Goal: Task Accomplishment & Management: Manage account settings

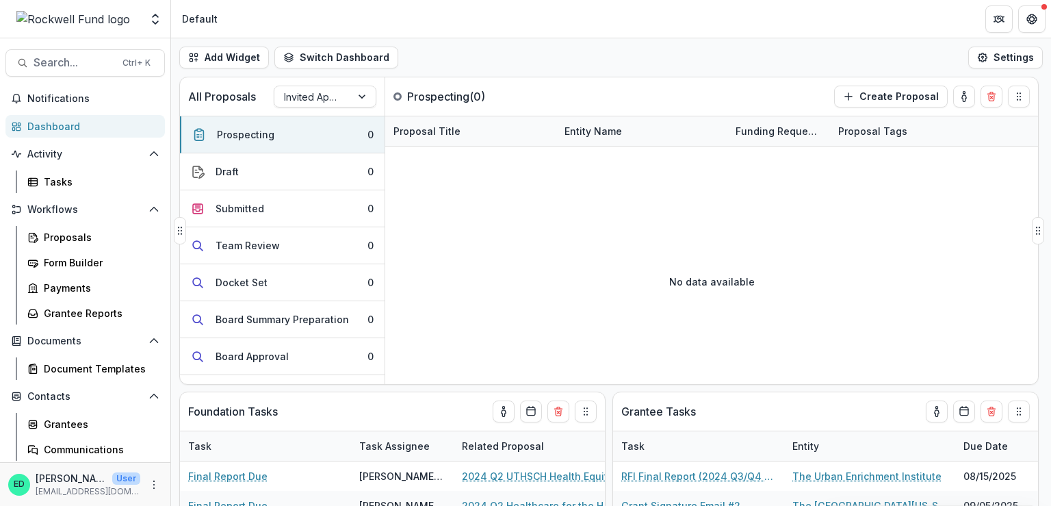
click at [613, 253] on div "No data available" at bounding box center [711, 281] width 653 height 205
click at [42, 115] on link "Dashboard" at bounding box center [84, 126] width 159 height 23
click at [44, 103] on span "Notifications" at bounding box center [93, 99] width 132 height 12
click at [682, 253] on div "No data available" at bounding box center [711, 281] width 653 height 205
click at [114, 115] on link "Dashboard" at bounding box center [84, 126] width 159 height 23
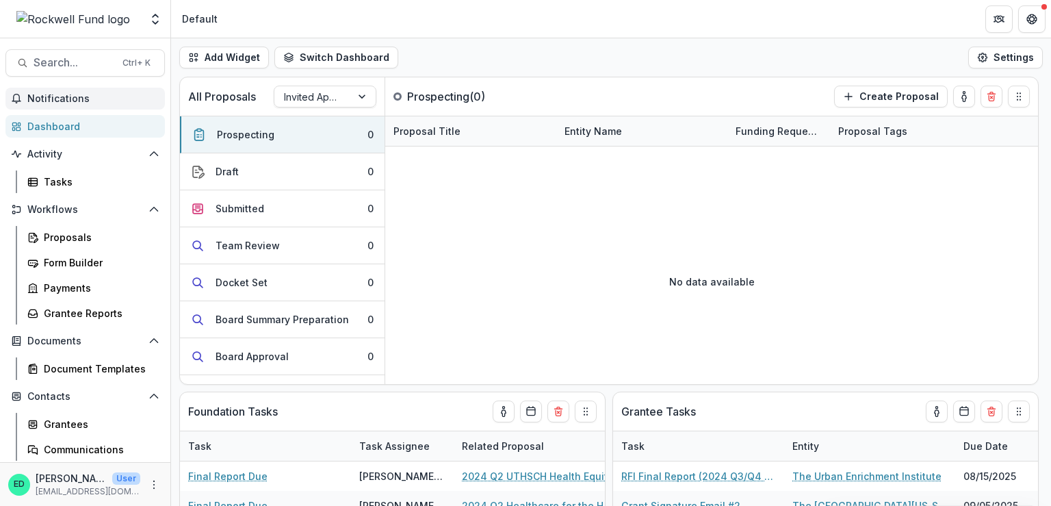
click at [110, 102] on span "Notifications" at bounding box center [93, 99] width 132 height 12
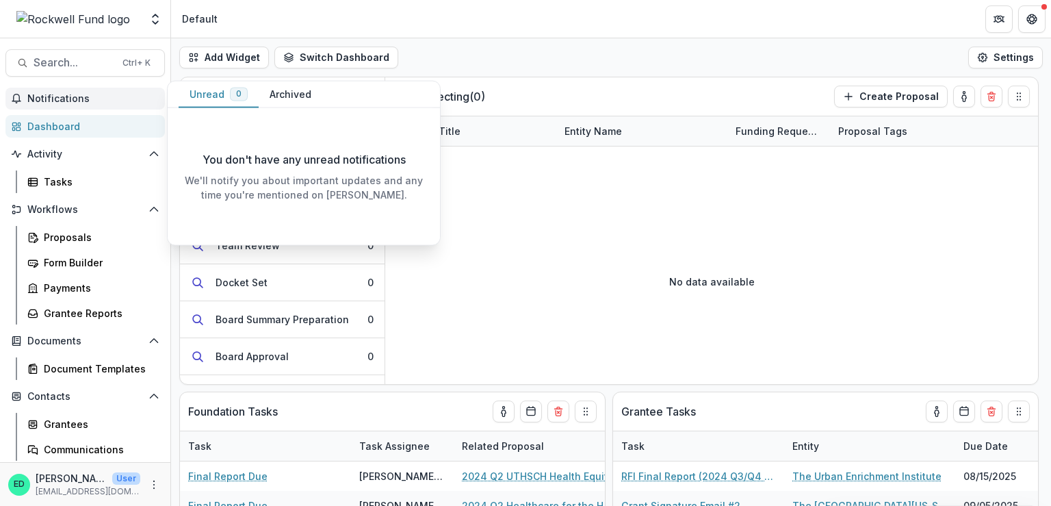
click at [307, 90] on button "Archived" at bounding box center [291, 94] width 64 height 27
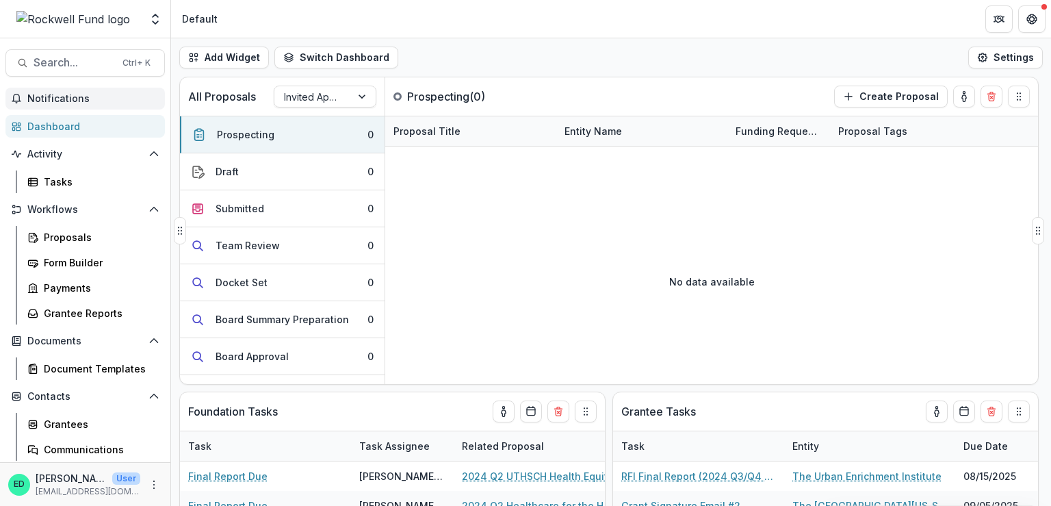
click at [617, 207] on div "No data available" at bounding box center [711, 281] width 653 height 205
click at [323, 105] on div "Invited Applications" at bounding box center [312, 97] width 77 height 20
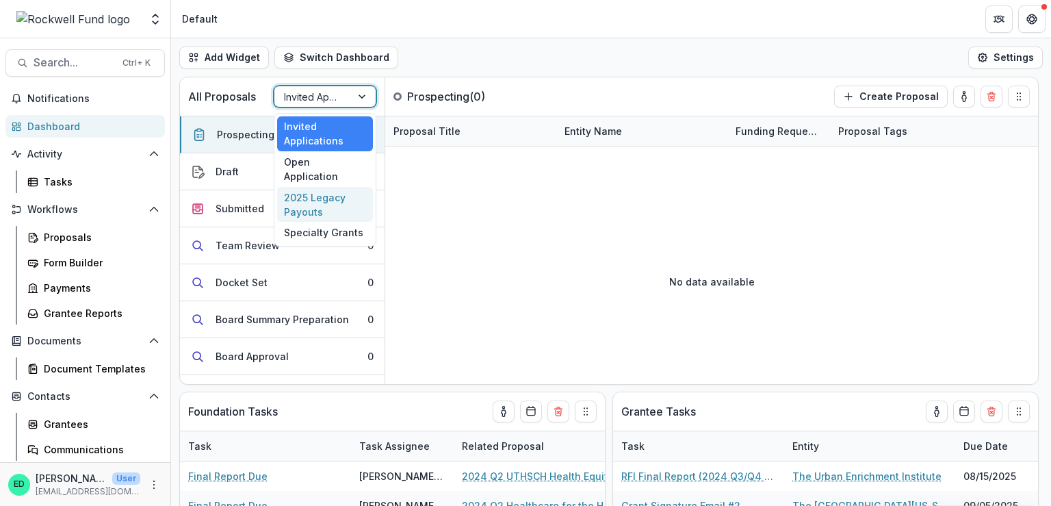
click at [320, 187] on div "2025 Legacy Payouts" at bounding box center [325, 205] width 96 height 36
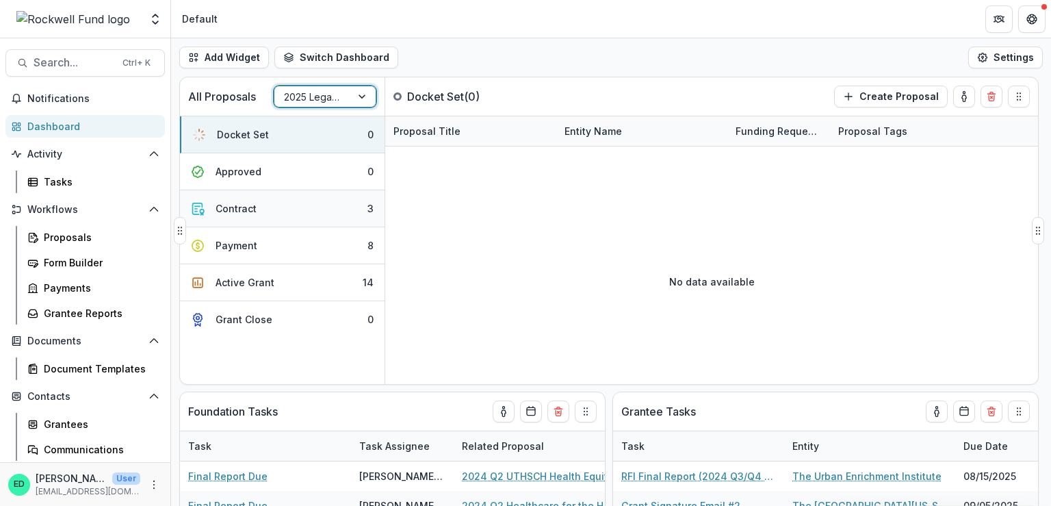
click at [309, 209] on button "Contract 3" at bounding box center [282, 208] width 205 height 37
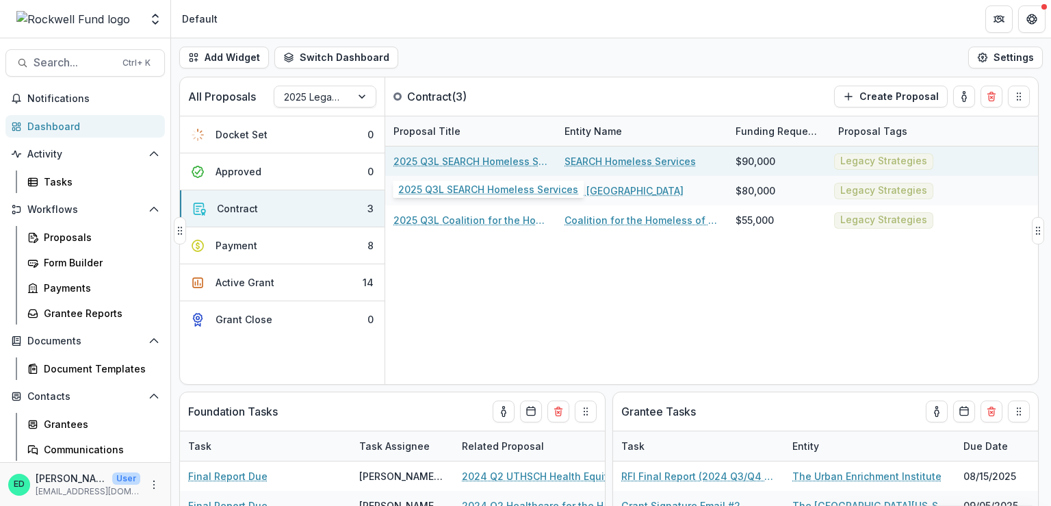
click at [474, 154] on link "2025 Q3L SEARCH Homeless Services" at bounding box center [470, 161] width 155 height 14
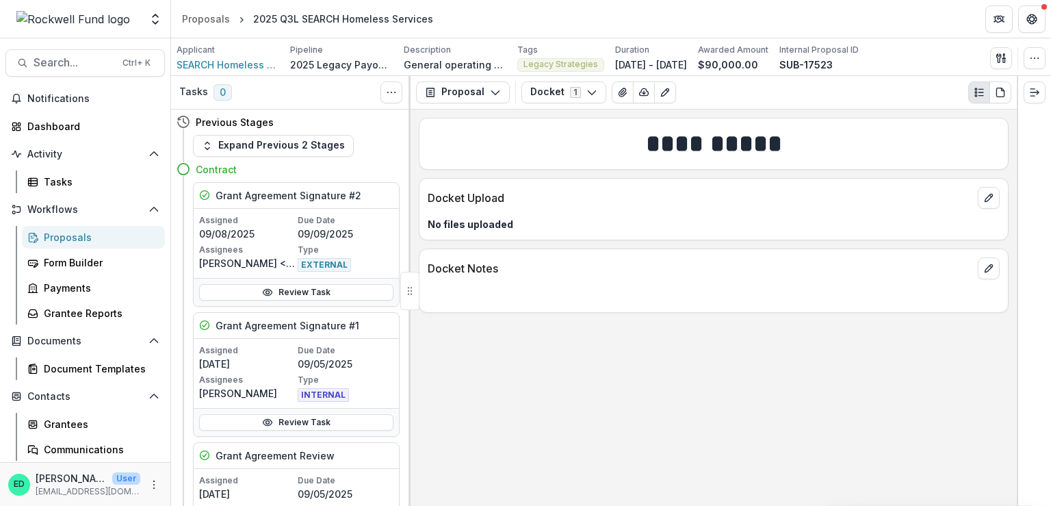
scroll to position [305, 0]
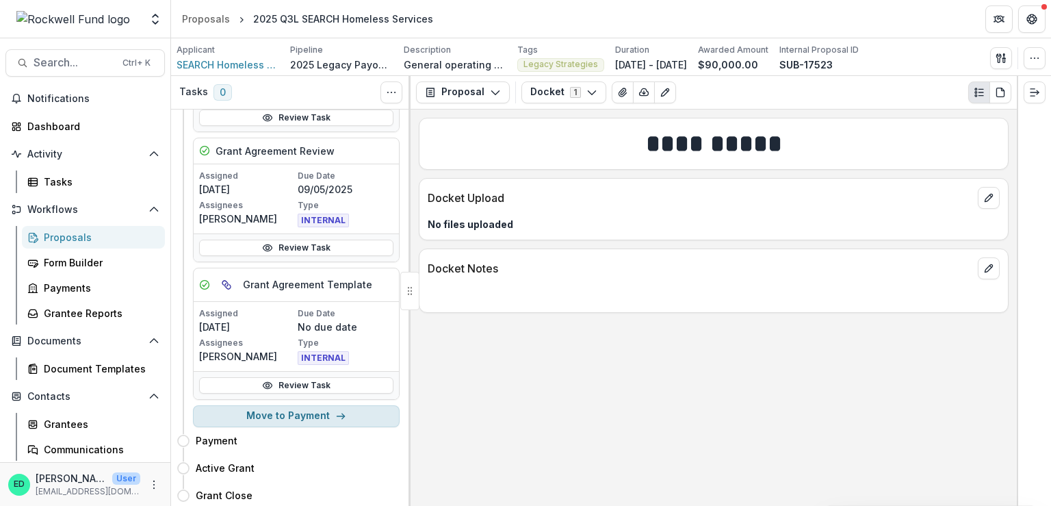
click at [311, 417] on button "Move to Payment" at bounding box center [296, 416] width 207 height 22
select select "*******"
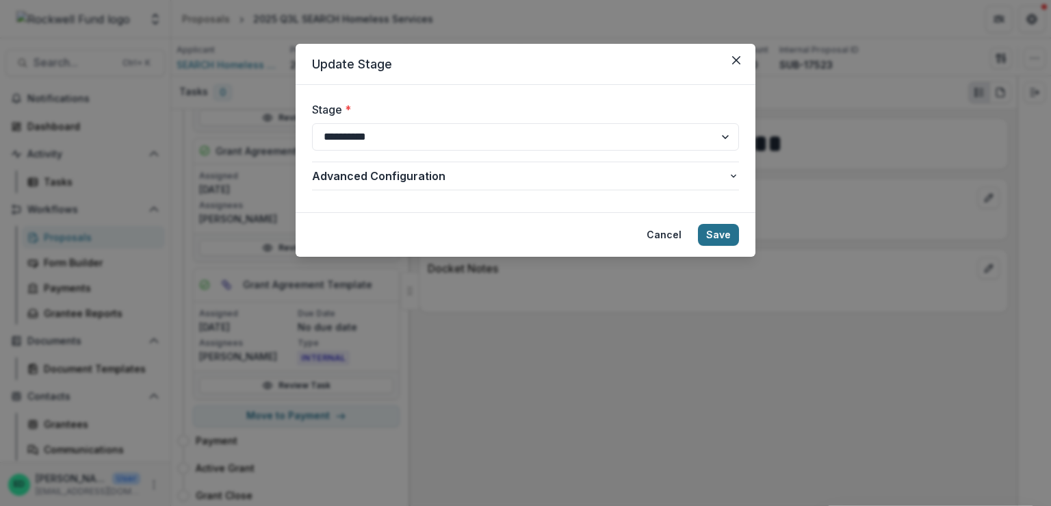
click at [717, 232] on button "Save" at bounding box center [718, 235] width 41 height 22
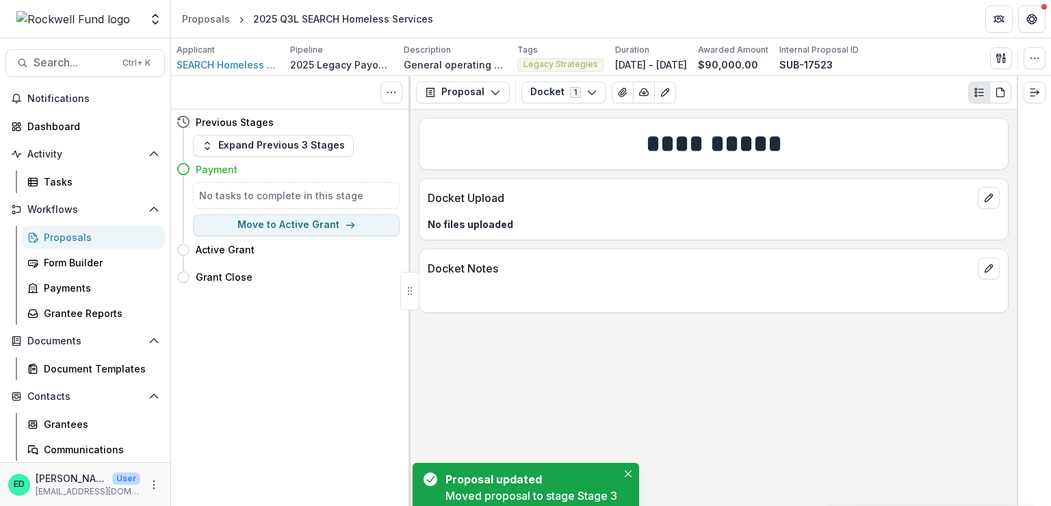
scroll to position [0, 0]
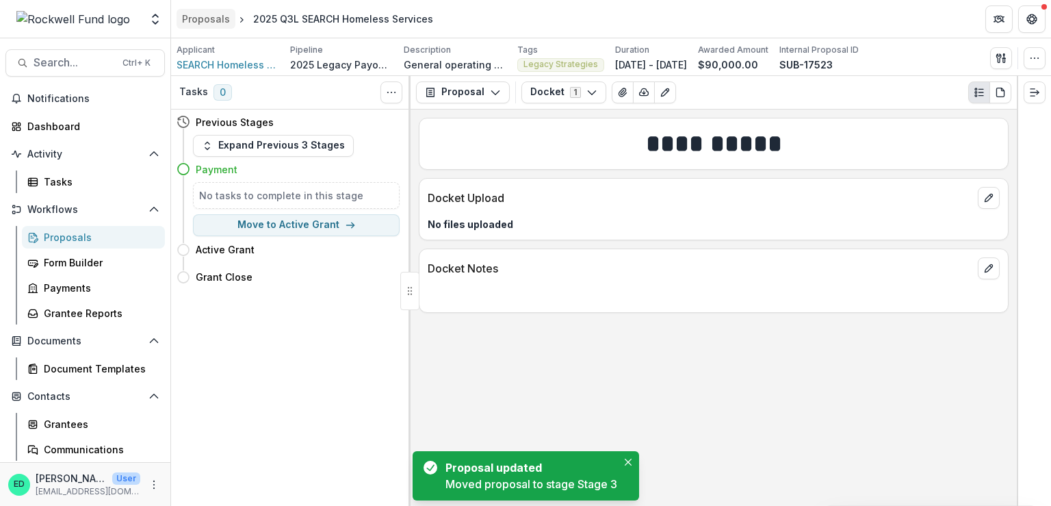
click at [205, 14] on div "Proposals" at bounding box center [206, 19] width 48 height 14
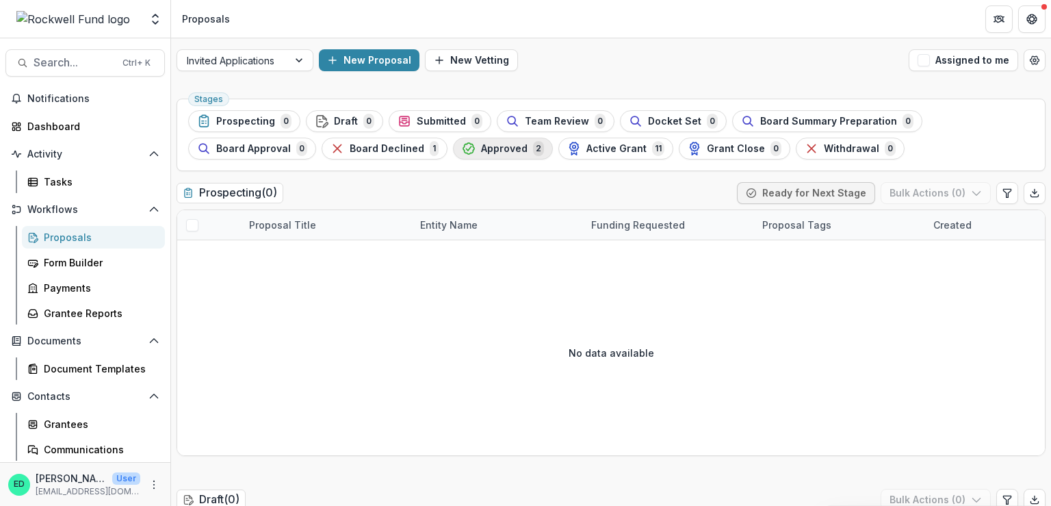
click at [495, 146] on span "Approved" at bounding box center [504, 149] width 47 height 12
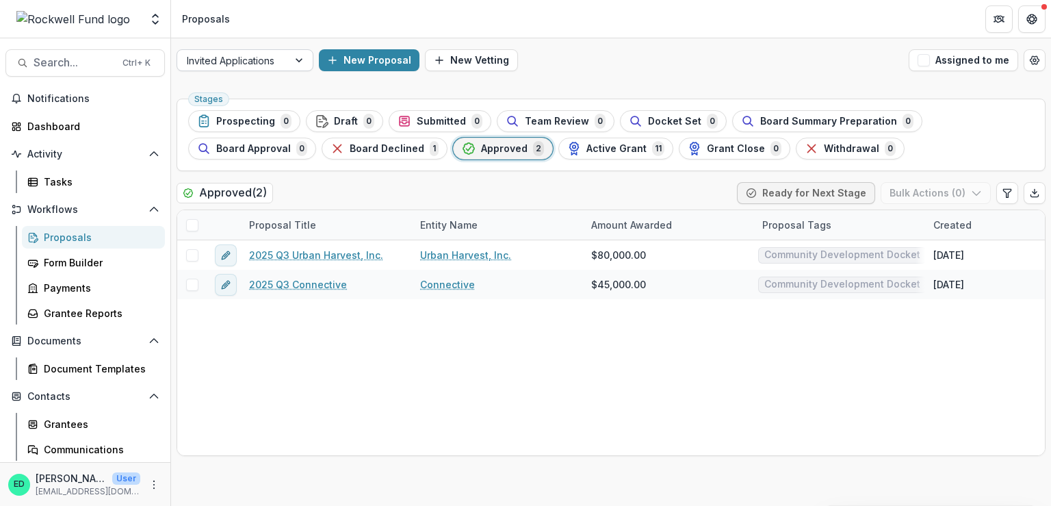
click at [279, 69] on div "Invited Applications" at bounding box center [232, 61] width 111 height 20
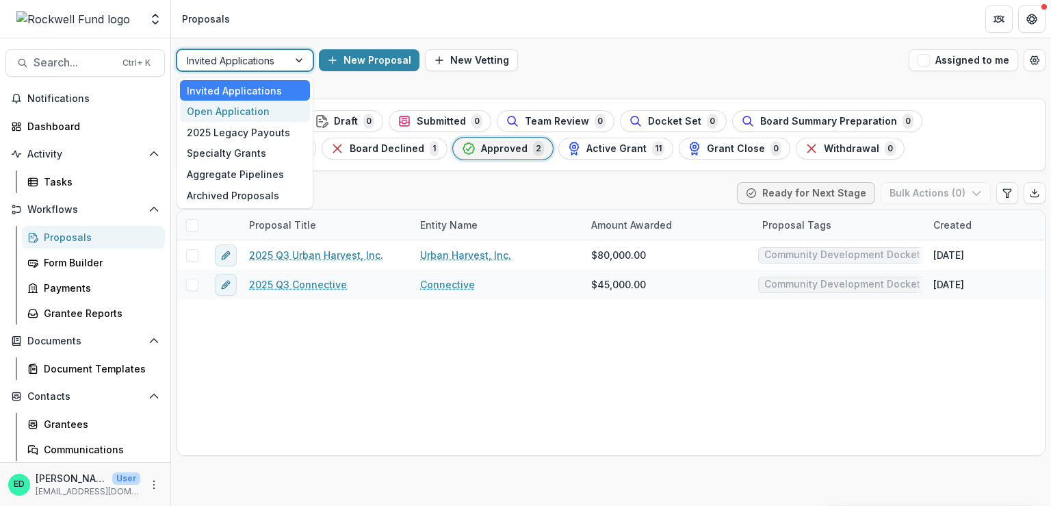
click at [260, 117] on div "Open Application" at bounding box center [245, 111] width 130 height 21
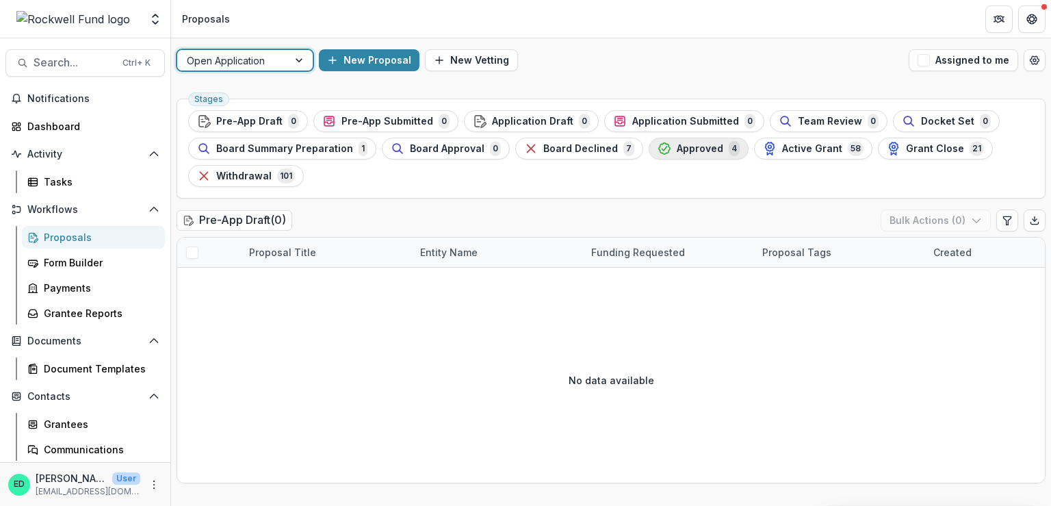
click at [677, 146] on span "Approved" at bounding box center [700, 149] width 47 height 12
